Goal: Task Accomplishment & Management: Use online tool/utility

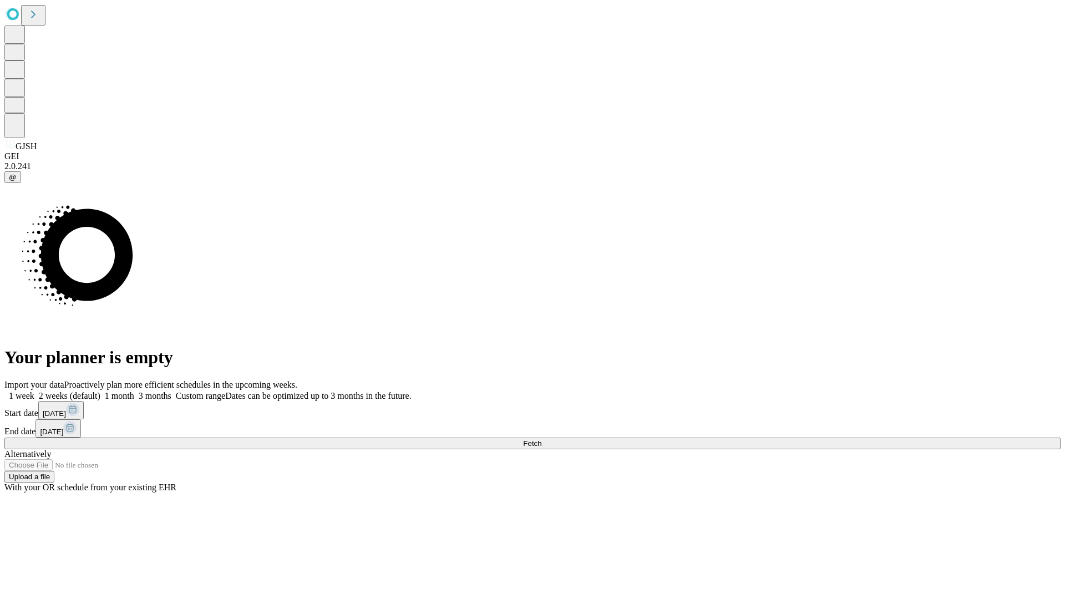
click at [541, 439] on span "Fetch" at bounding box center [532, 443] width 18 height 8
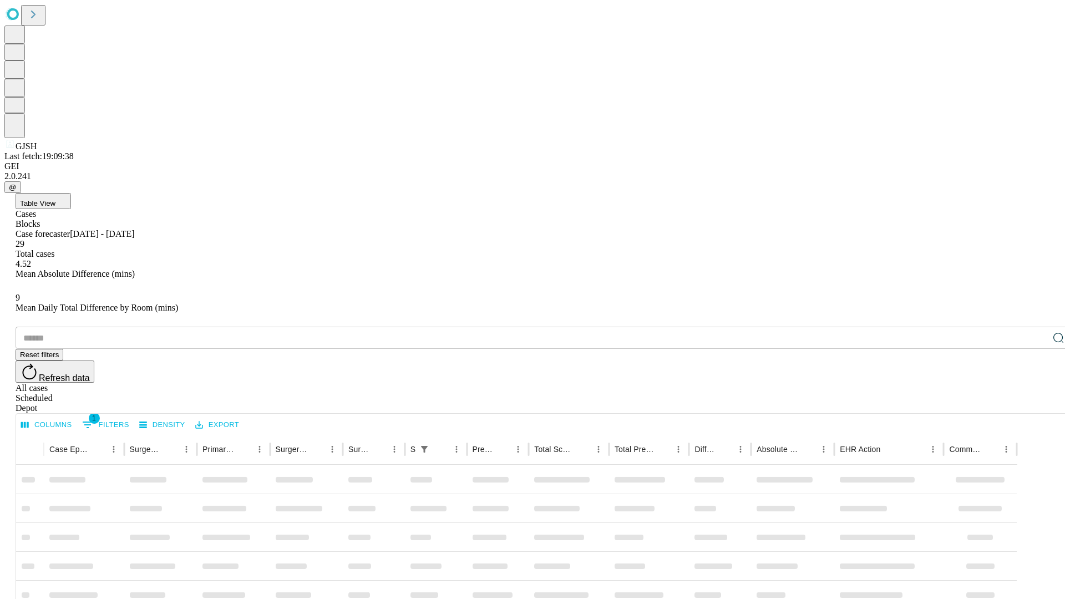
click at [1036, 403] on div "Depot" at bounding box center [544, 408] width 1056 height 10
